Goal: Transaction & Acquisition: Purchase product/service

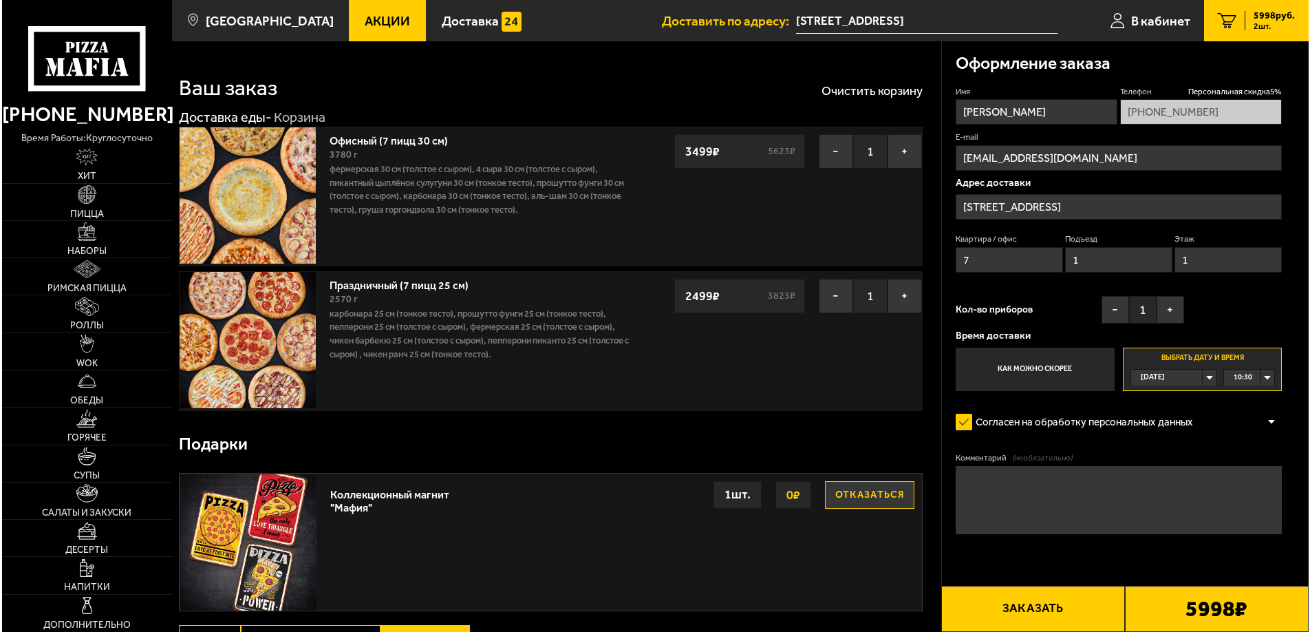
scroll to position [69, 0]
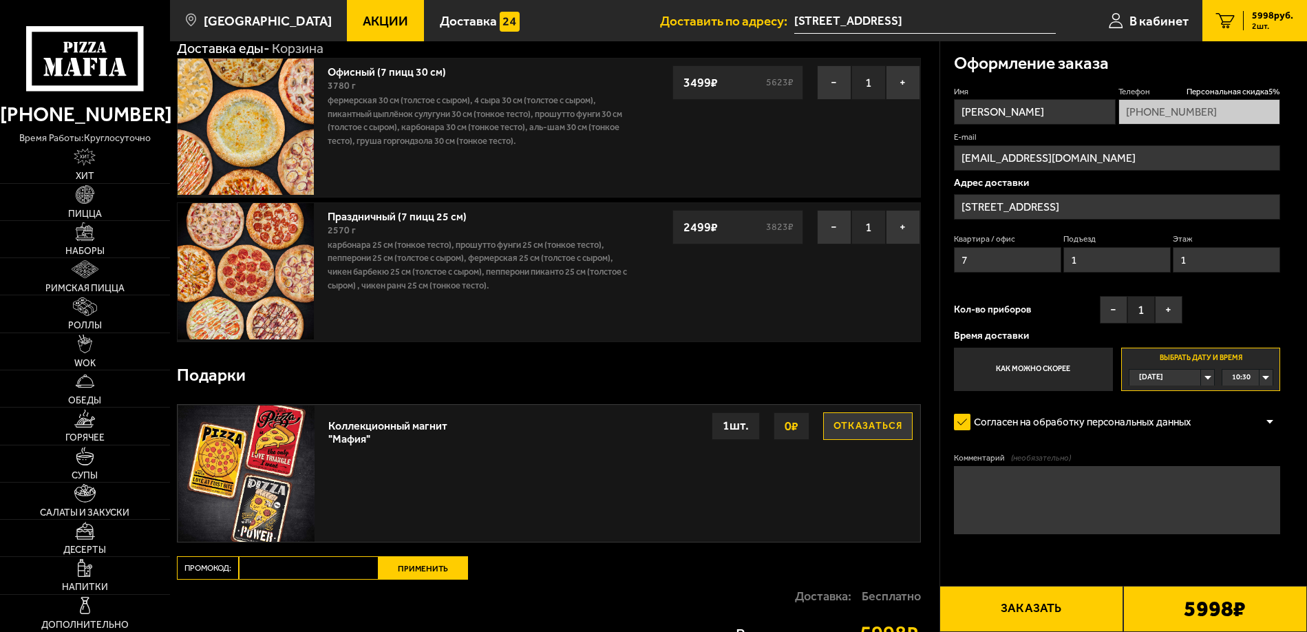
click at [1064, 610] on button "Заказать" at bounding box center [1031, 609] width 184 height 46
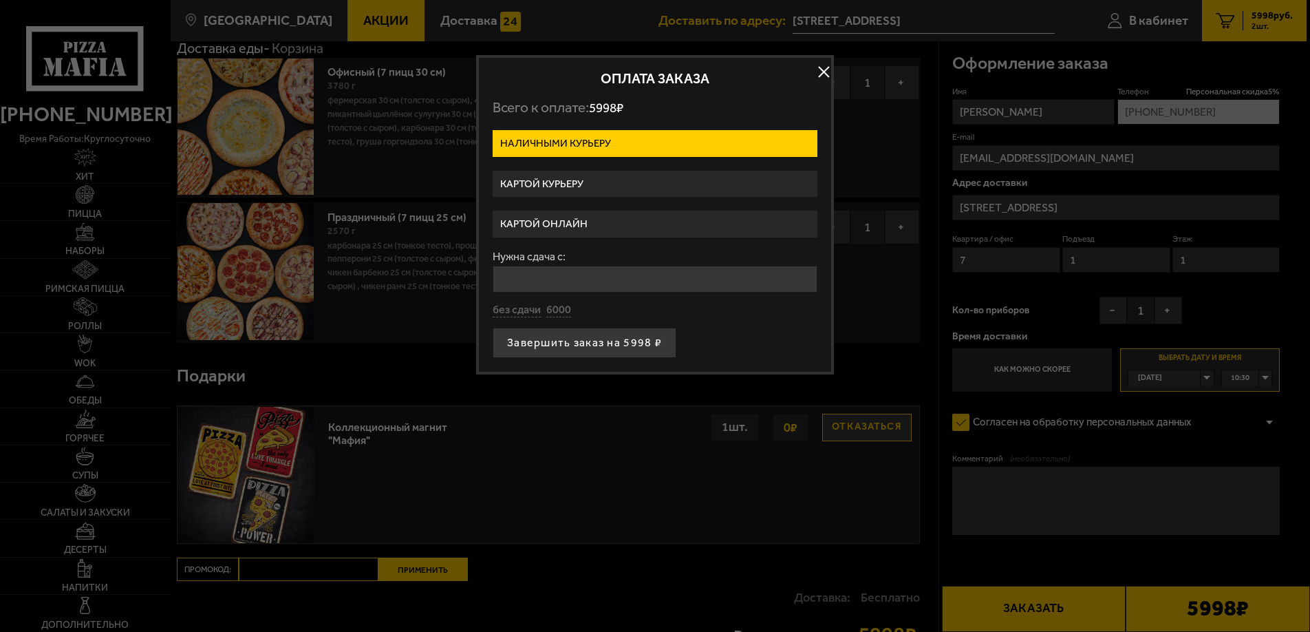
click at [561, 175] on label "Картой курьеру" at bounding box center [655, 184] width 325 height 27
click at [0, 0] on input "Картой курьеру" at bounding box center [0, 0] width 0 height 0
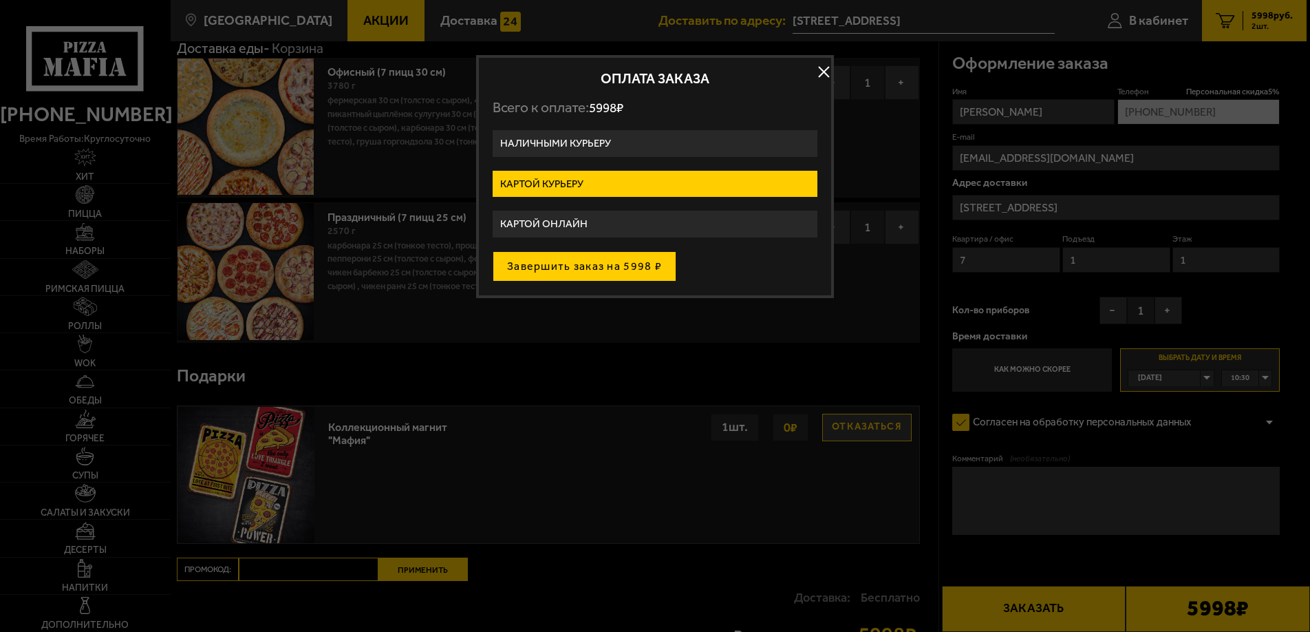
click at [560, 260] on button "Завершить заказ на 5998 ₽" at bounding box center [585, 266] width 184 height 30
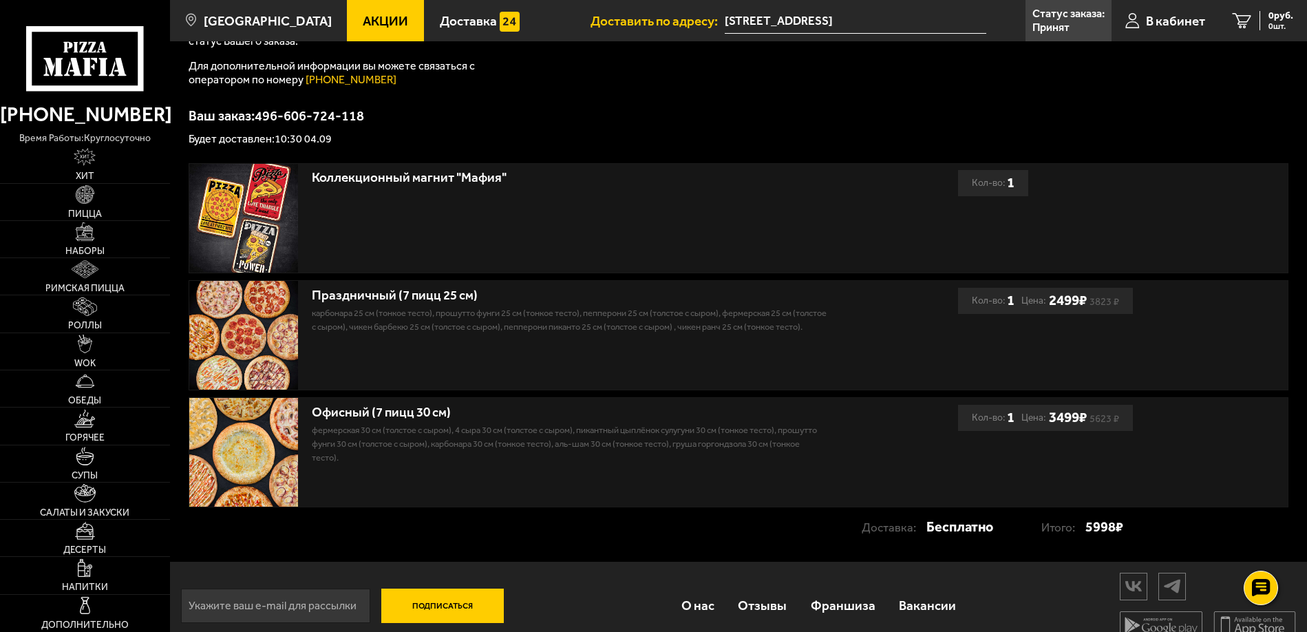
scroll to position [229, 0]
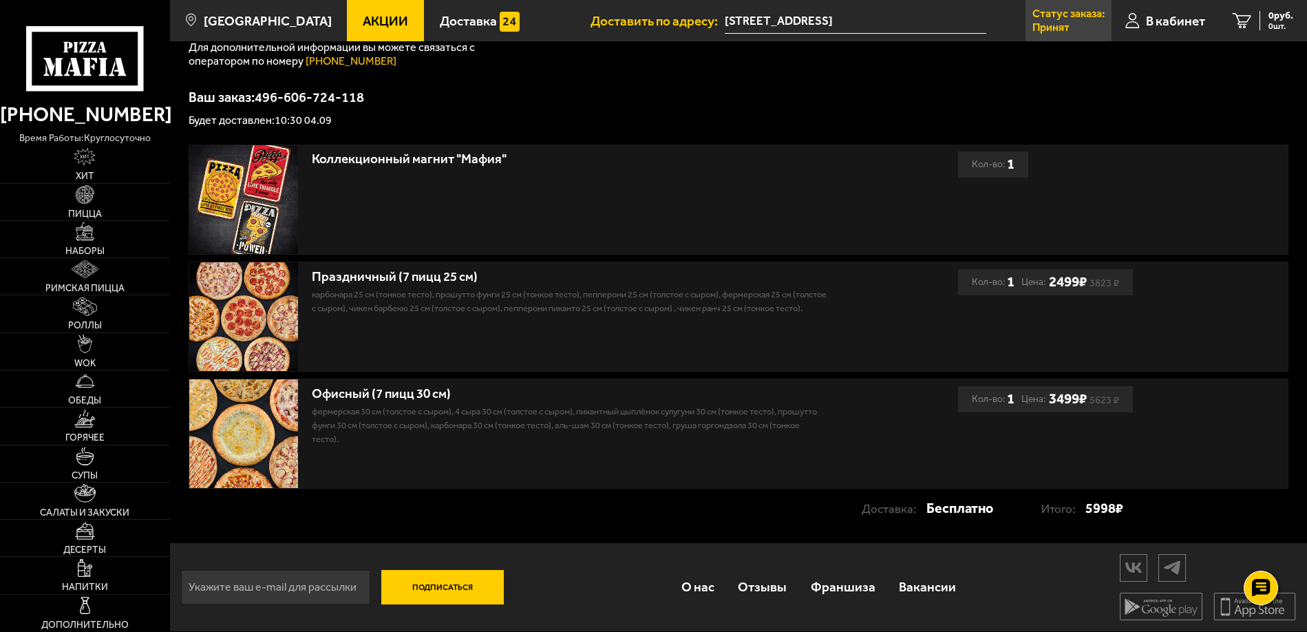
click at [1057, 22] on p "Принят" at bounding box center [1050, 27] width 37 height 11
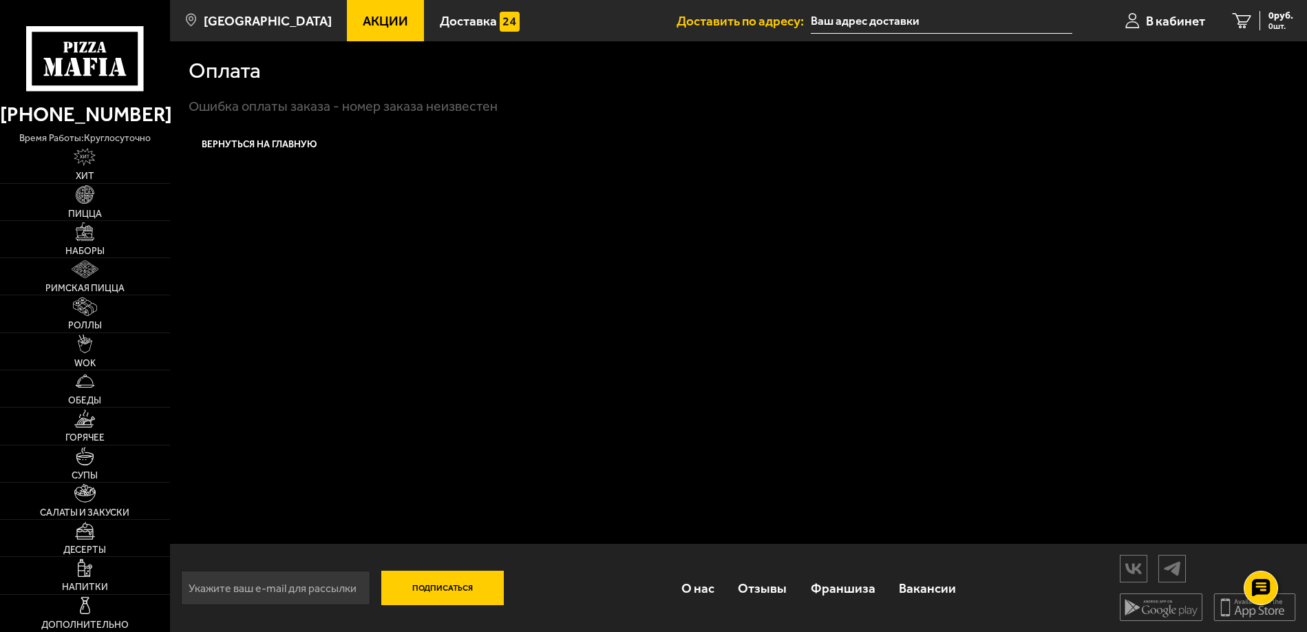
click at [363, 19] on span "Акции" at bounding box center [385, 20] width 45 height 13
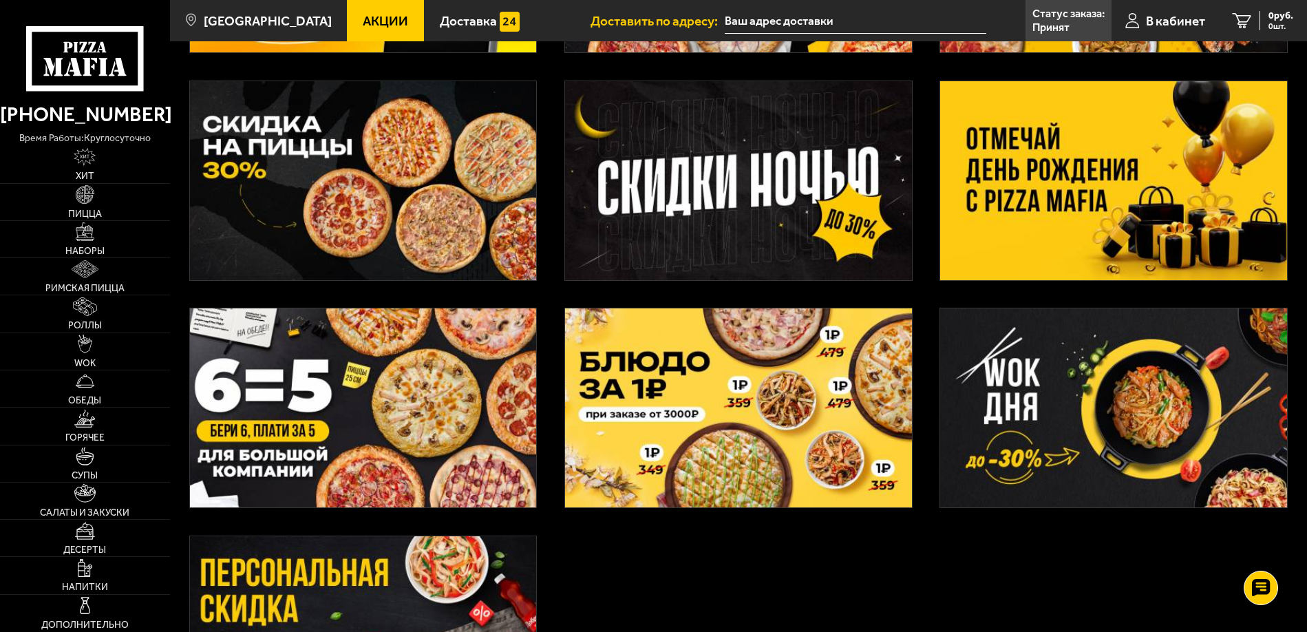
click at [1053, 162] on img at bounding box center [1113, 180] width 347 height 199
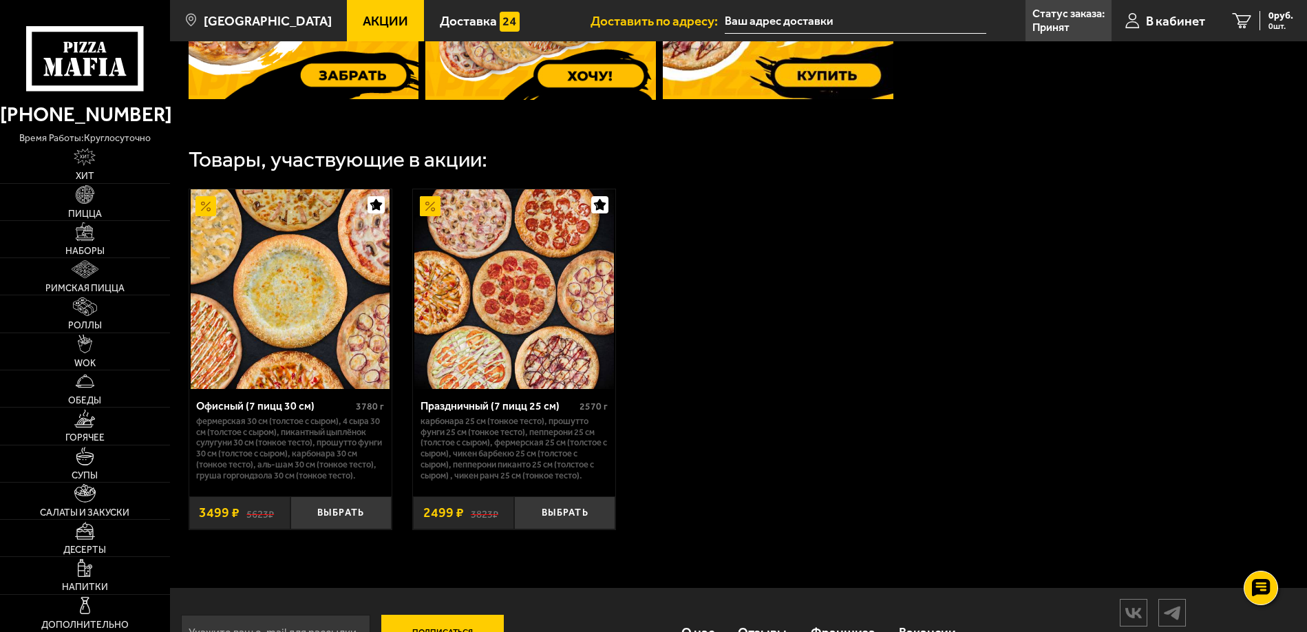
scroll to position [688, 0]
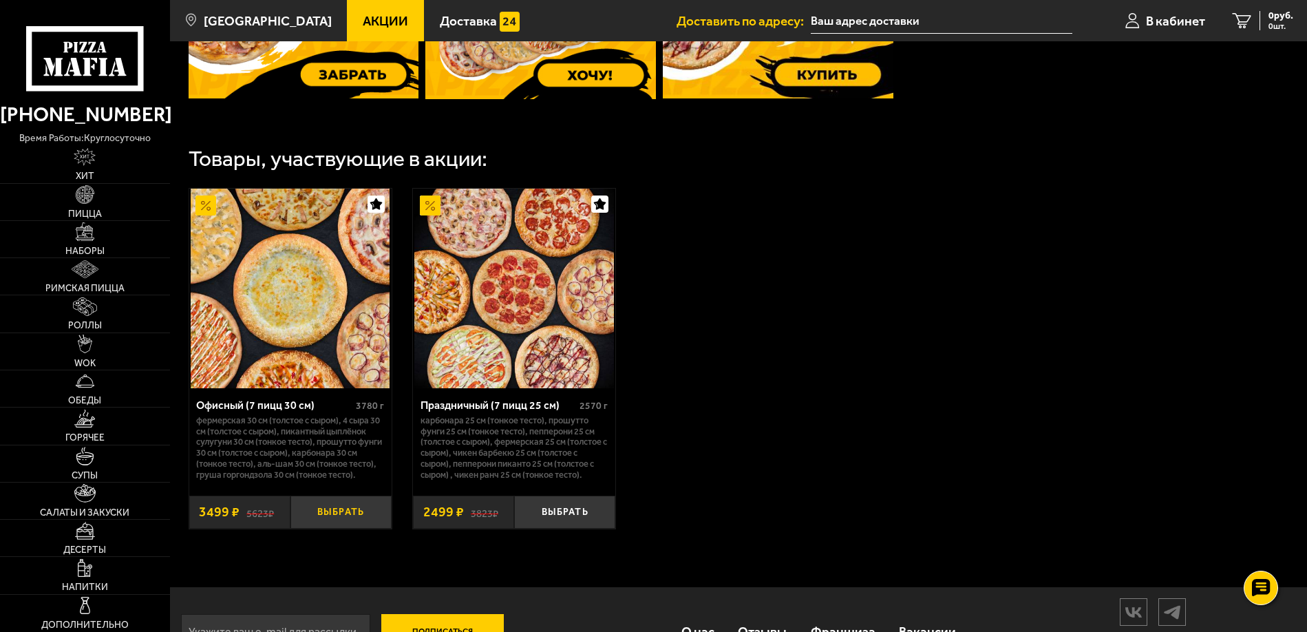
click at [336, 524] on button "Выбрать" at bounding box center [340, 511] width 101 height 33
click at [574, 525] on button "Выбрать" at bounding box center [564, 511] width 101 height 33
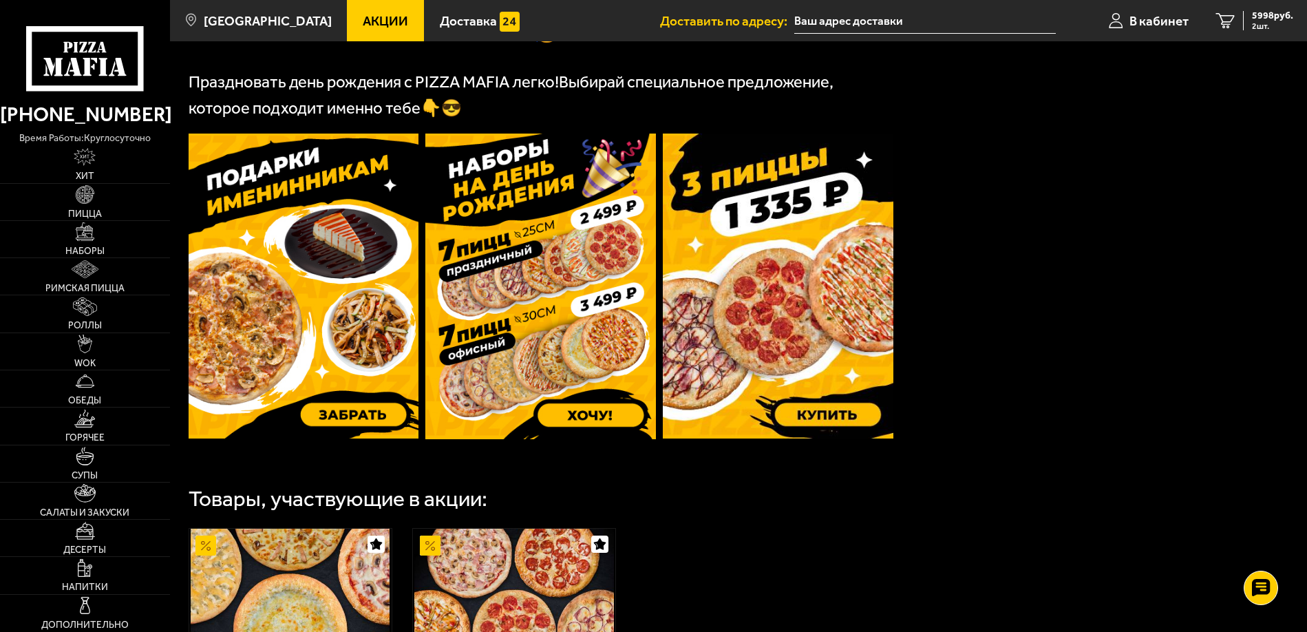
scroll to position [344, 0]
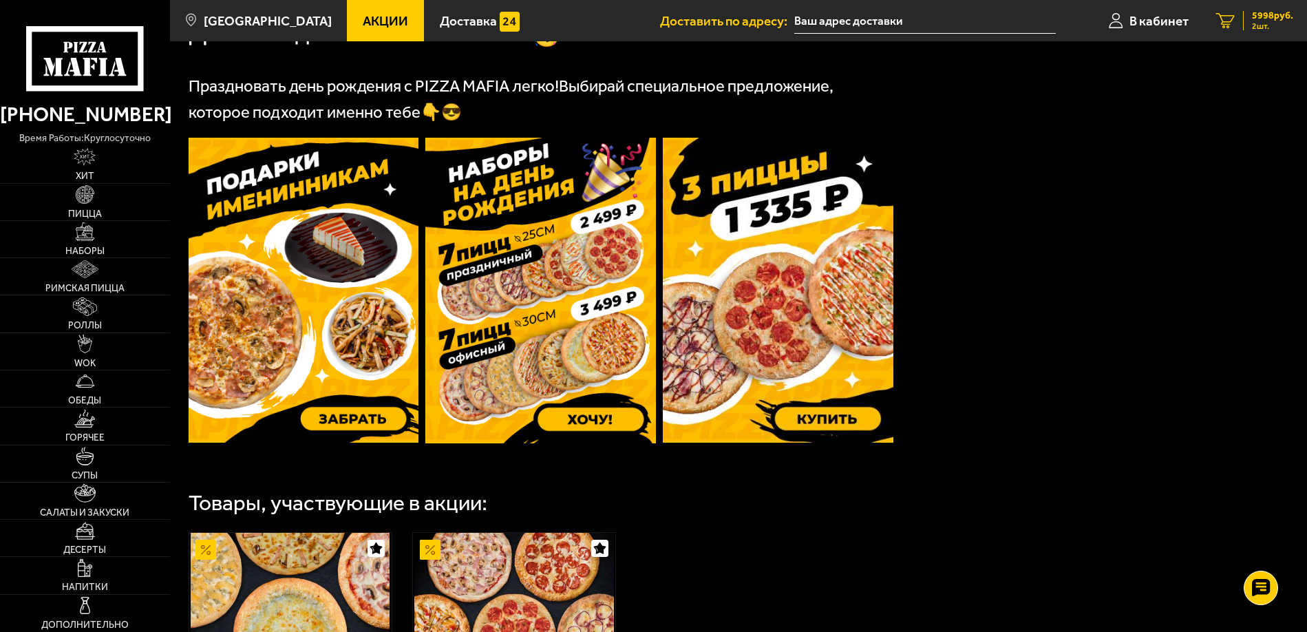
click at [1259, 21] on span "5998 руб." at bounding box center [1272, 16] width 41 height 10
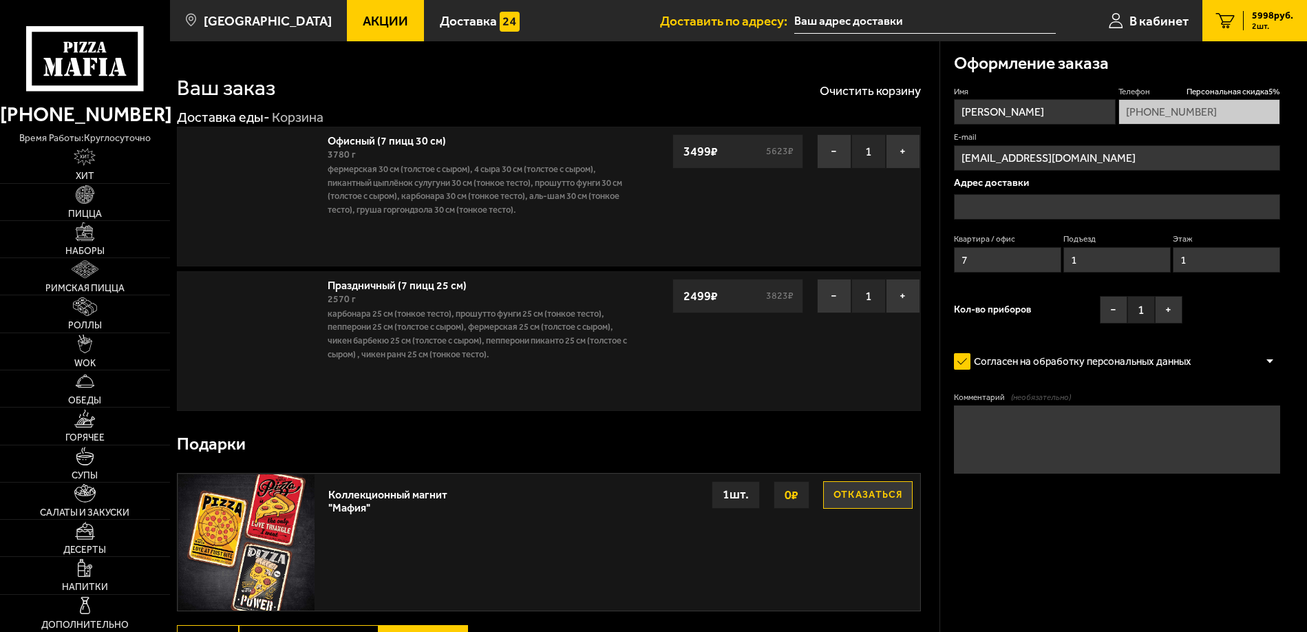
type input "[STREET_ADDRESS]"
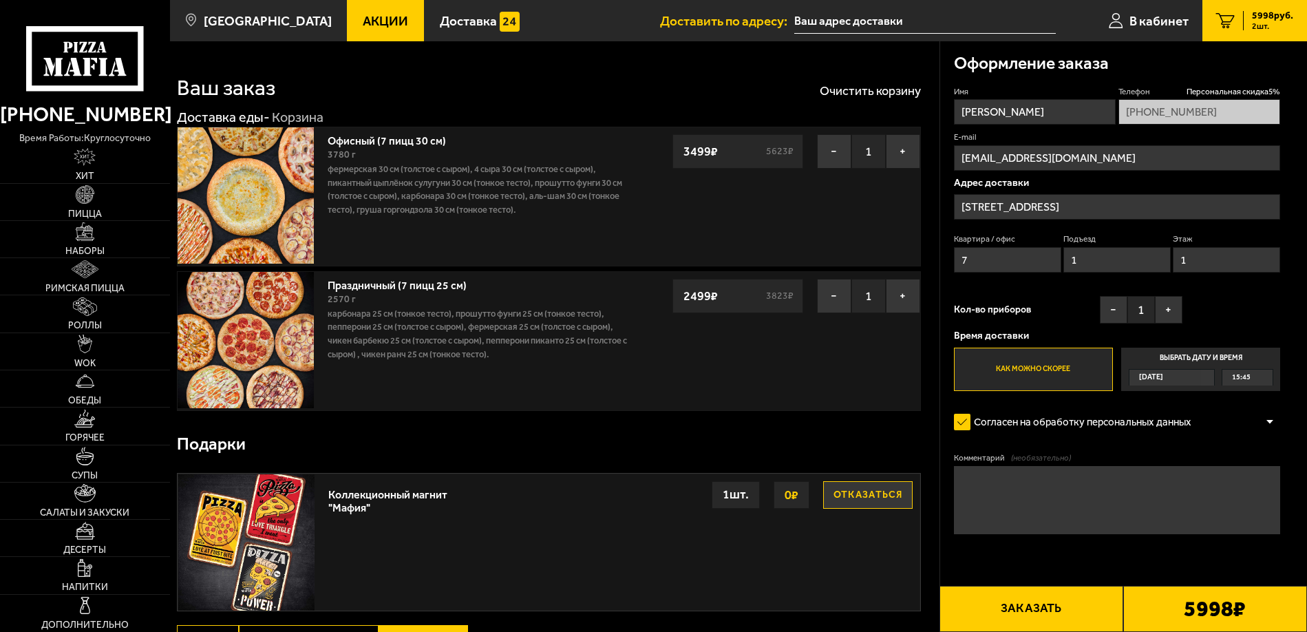
click at [1152, 376] on span "[DATE]" at bounding box center [1151, 378] width 24 height 16
click at [0, 0] on input "Выбрать дату и время Сегодня 15:45" at bounding box center [0, 0] width 0 height 0
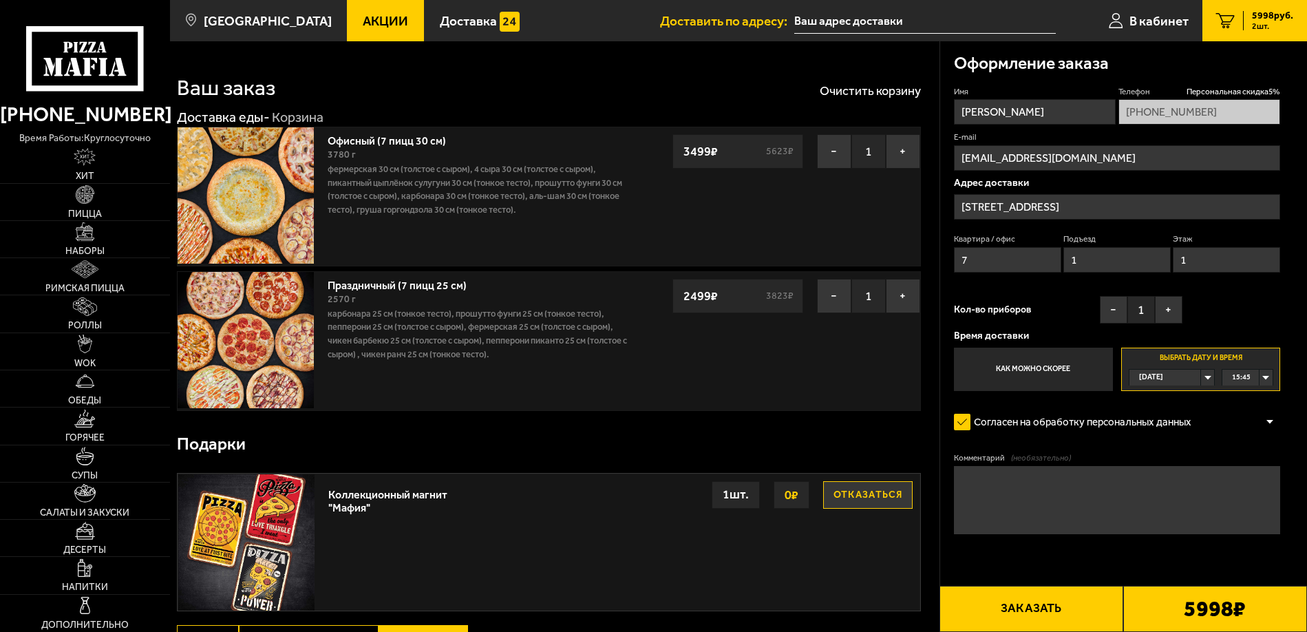
click at [1201, 381] on div "[DATE]" at bounding box center [1165, 378] width 72 height 16
click at [1170, 411] on li "[DATE]" at bounding box center [1171, 411] width 83 height 17
click at [1265, 378] on div "00:00" at bounding box center [1247, 378] width 50 height 16
click at [1245, 421] on span "10:30" at bounding box center [1241, 420] width 19 height 16
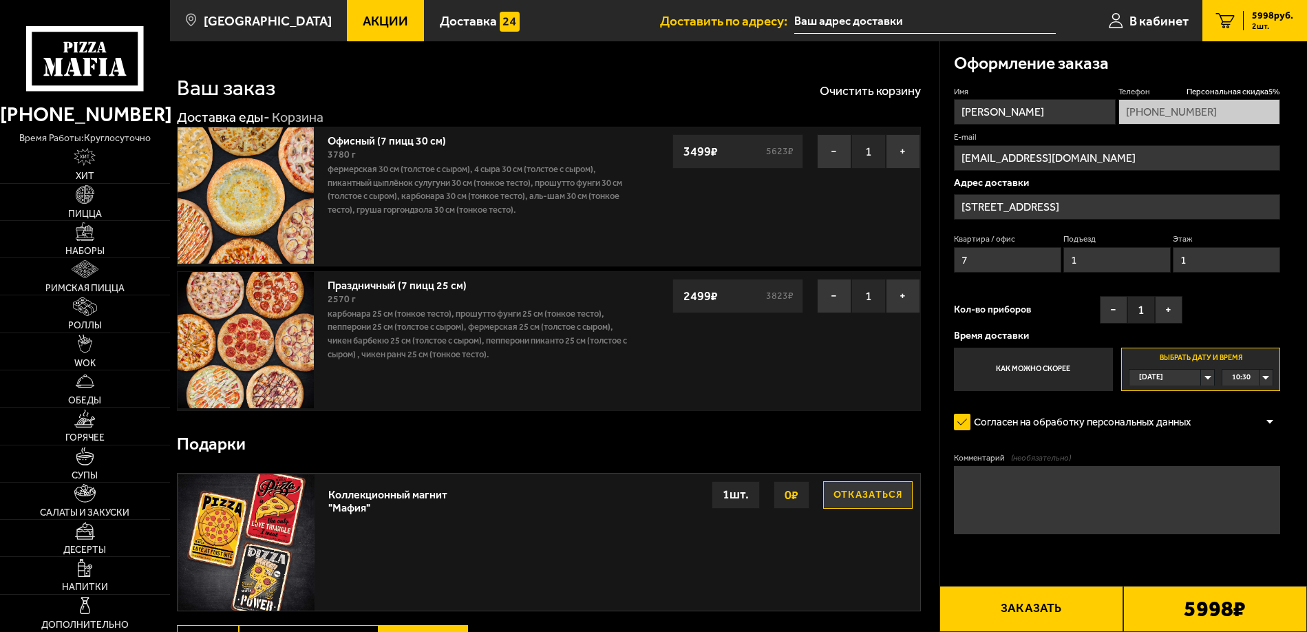
click at [1001, 480] on textarea "Комментарий (необязательно)" at bounding box center [1117, 500] width 327 height 68
click at [964, 476] on textarea "повторный заказ - не проходит код для оплаты" at bounding box center [1117, 500] width 327 height 68
drag, startPoint x: 1102, startPoint y: 480, endPoint x: 1165, endPoint y: 483, distance: 62.7
click at [1165, 483] on textarea "аналогичный заказ отменен предыдущий. повторный заказ - не проходит код для опл…" at bounding box center [1117, 500] width 327 height 68
click at [1058, 481] on textarea "аналогичный заказ отменен . повторный заказ - не проходит код для оплаты" at bounding box center [1117, 500] width 327 height 68
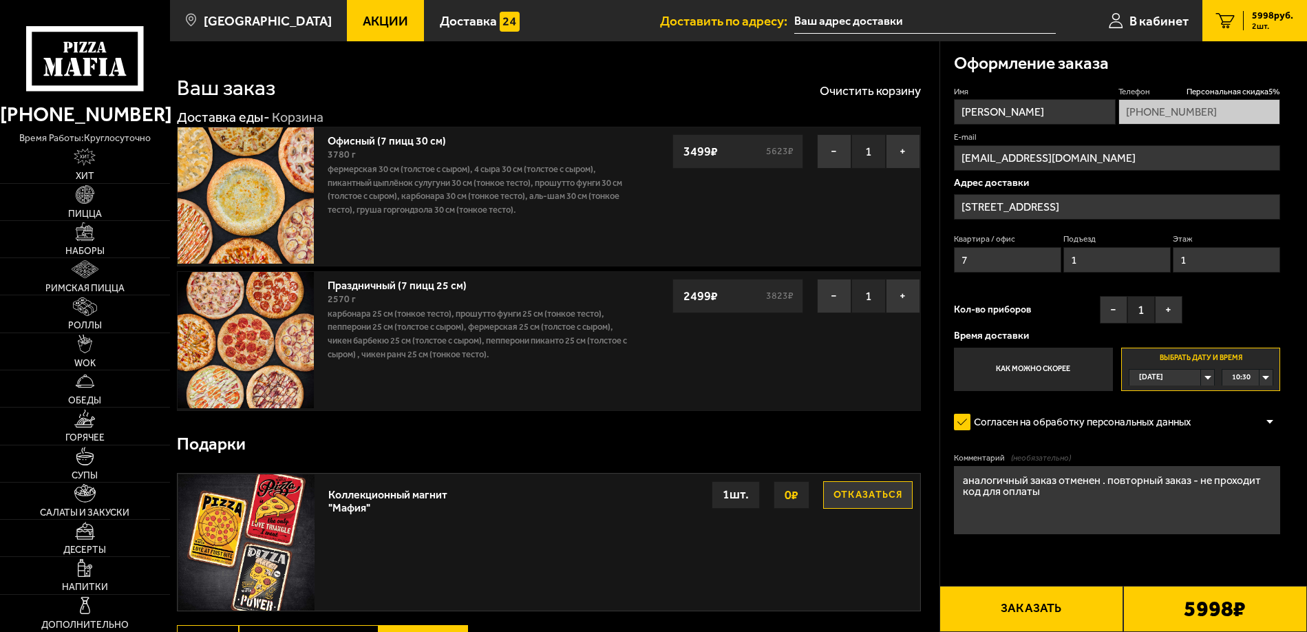
paste textarea "редыдущий"
click at [1058, 479] on textarea "аналогичный заказ предыдущий)отменен . повторный заказ - не проходит код для оп…" at bounding box center [1117, 500] width 327 height 68
type textarea "аналогичный заказ (предыдущий)отменен . повторный заказ - не проходит код для о…"
